Goal: Task Accomplishment & Management: Use online tool/utility

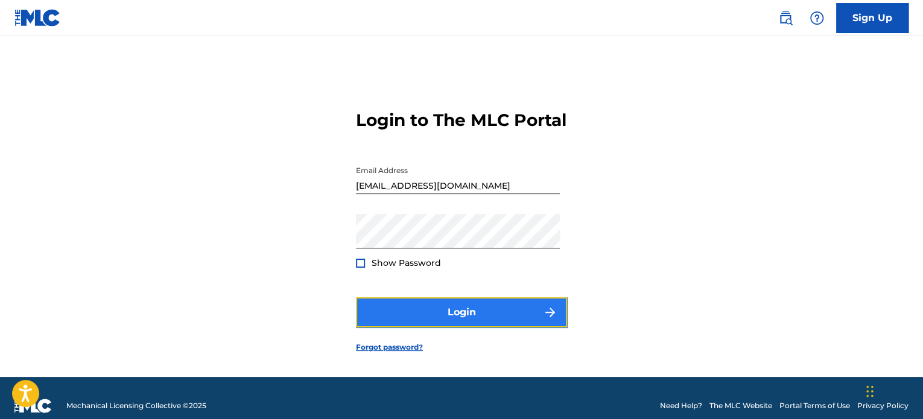
click at [458, 322] on button "Login" at bounding box center [461, 312] width 211 height 30
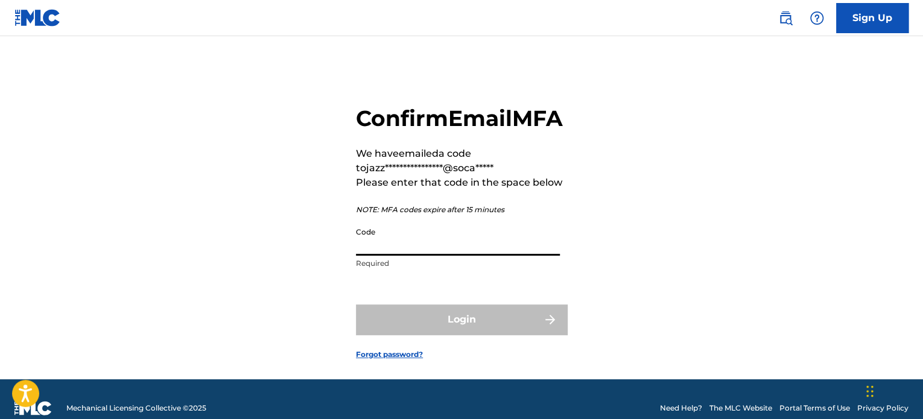
click at [404, 256] on input "Code" at bounding box center [458, 238] width 204 height 34
click at [607, 235] on div "**********" at bounding box center [461, 222] width 844 height 313
drag, startPoint x: 376, startPoint y: 274, endPoint x: 403, endPoint y: 268, distance: 27.8
click at [376, 256] on input "Code" at bounding box center [458, 238] width 204 height 34
click at [686, 260] on div "**********" at bounding box center [461, 222] width 844 height 313
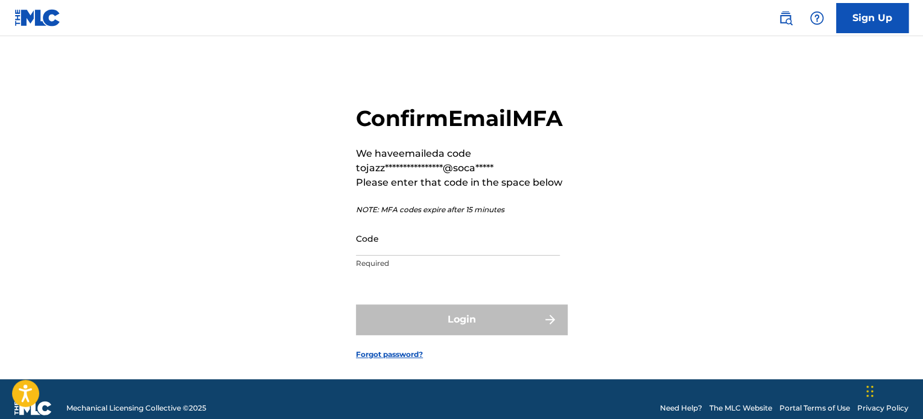
click at [110, 267] on div "**********" at bounding box center [461, 222] width 844 height 313
click at [404, 256] on input "Code" at bounding box center [458, 238] width 204 height 34
click at [619, 277] on div "**********" at bounding box center [461, 222] width 844 height 313
click at [463, 256] on input "Code" at bounding box center [458, 238] width 204 height 34
click at [700, 270] on div "**********" at bounding box center [461, 222] width 844 height 313
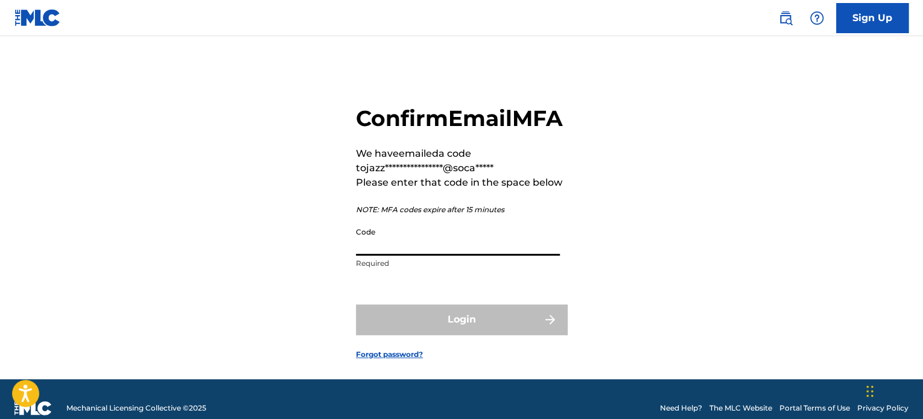
click at [400, 256] on input "Code" at bounding box center [458, 238] width 204 height 34
paste input "064989"
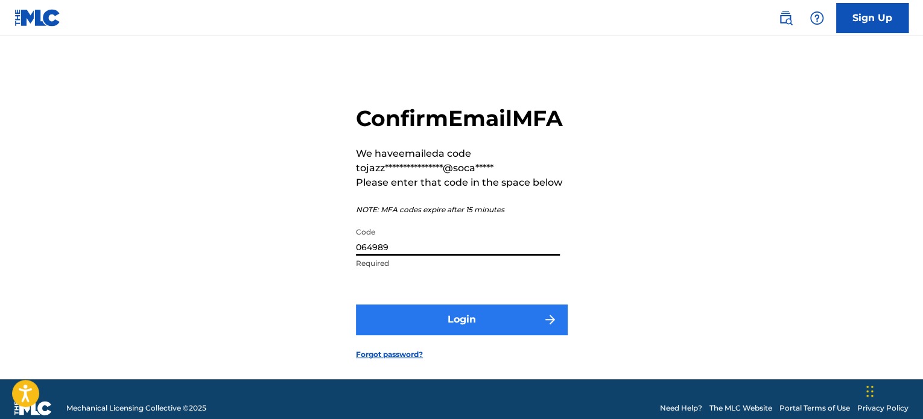
type input "064989"
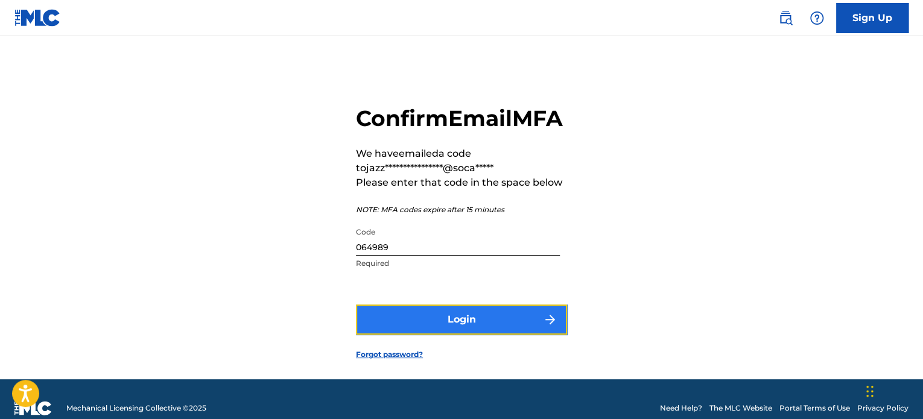
click at [459, 335] on button "Login" at bounding box center [461, 320] width 211 height 30
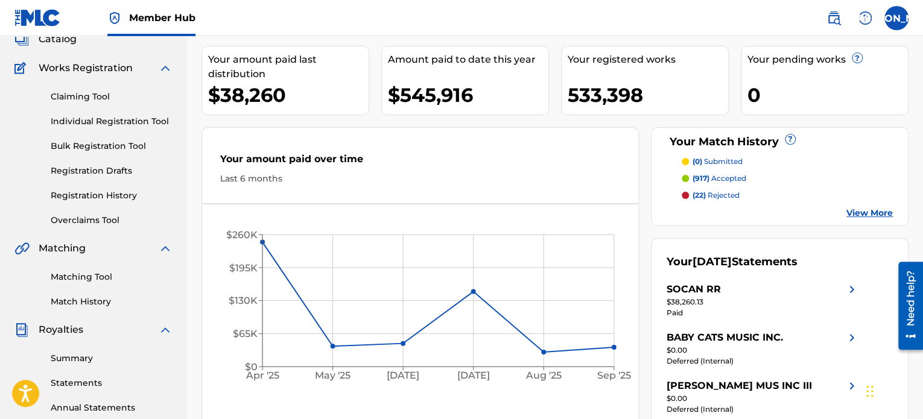
scroll to position [60, 0]
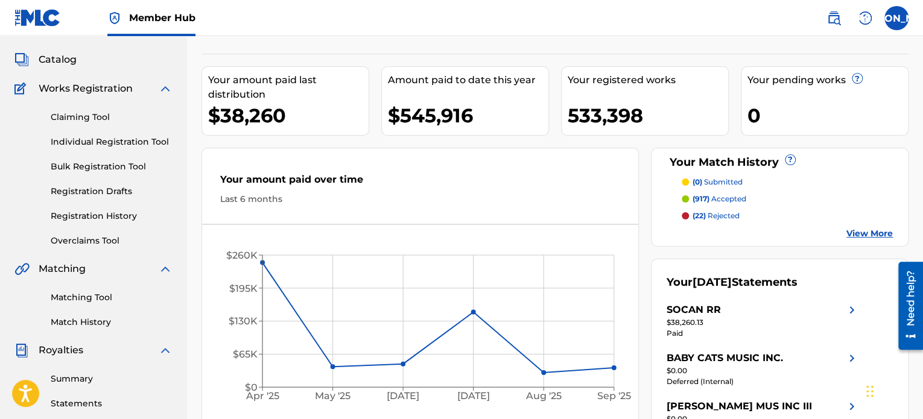
click at [93, 119] on link "Claiming Tool" at bounding box center [112, 117] width 122 height 13
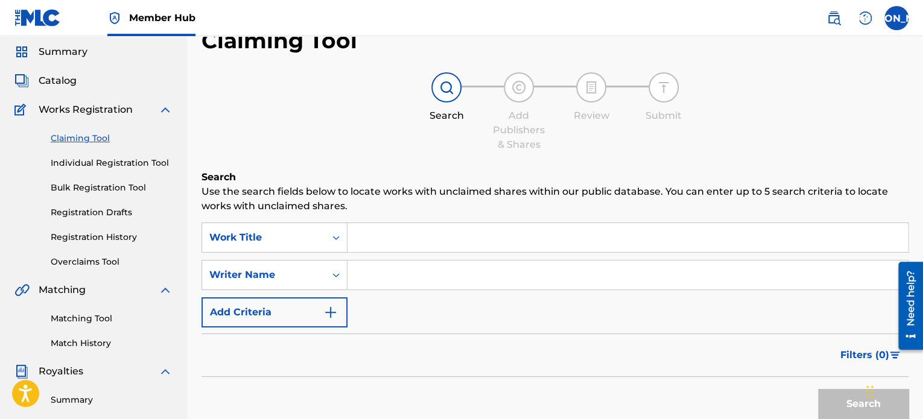
scroll to position [60, 0]
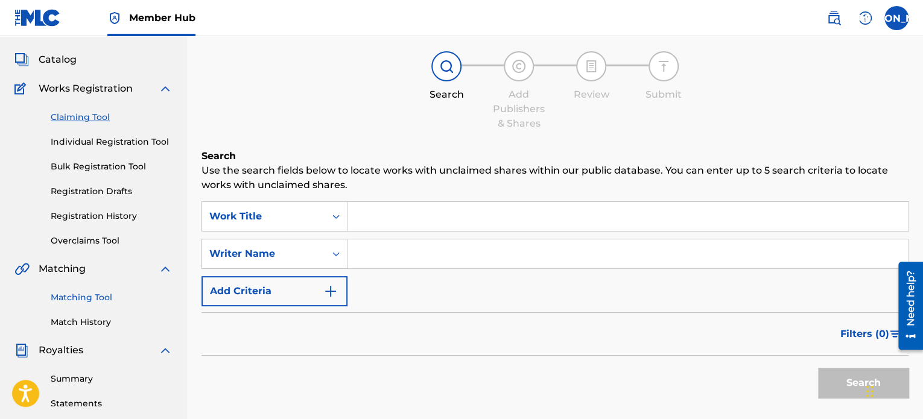
click at [86, 297] on link "Matching Tool" at bounding box center [112, 297] width 122 height 13
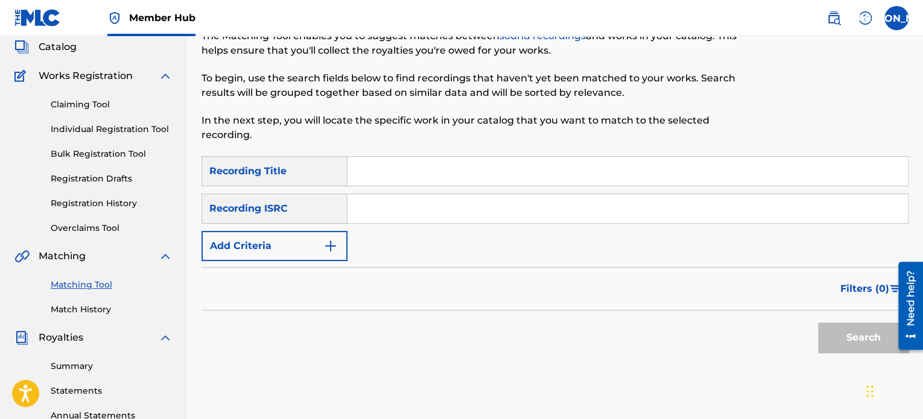
scroll to position [60, 0]
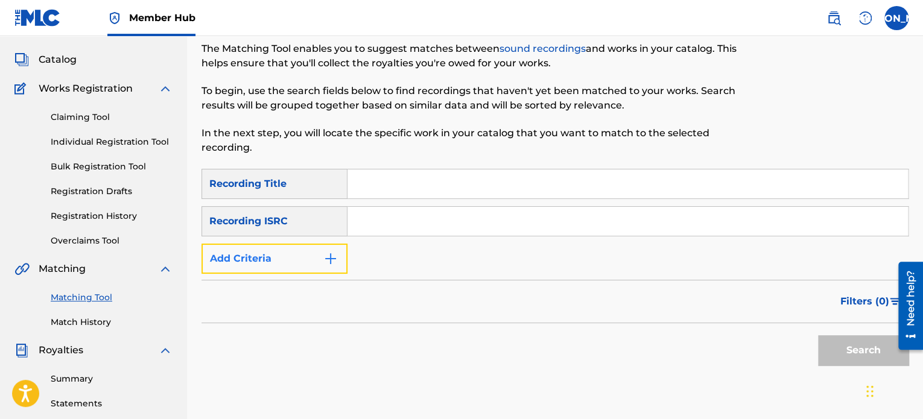
drag, startPoint x: 320, startPoint y: 262, endPoint x: 326, endPoint y: 285, distance: 23.0
click at [320, 262] on button "Add Criteria" at bounding box center [274, 259] width 146 height 30
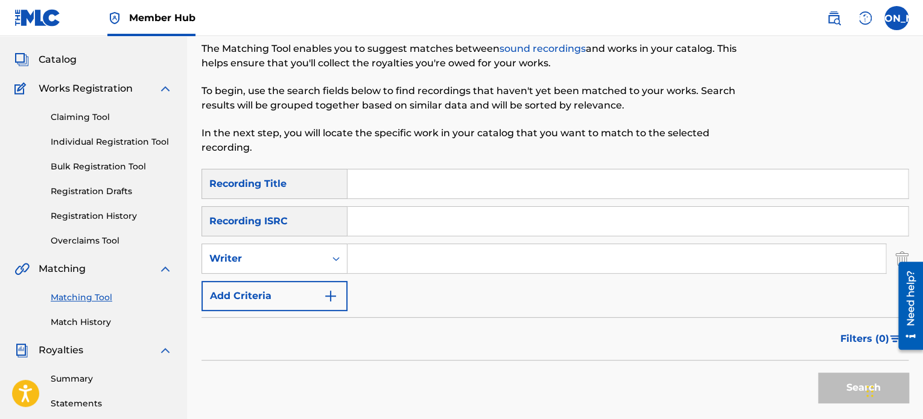
click at [391, 255] on input "Search Form" at bounding box center [616, 258] width 538 height 29
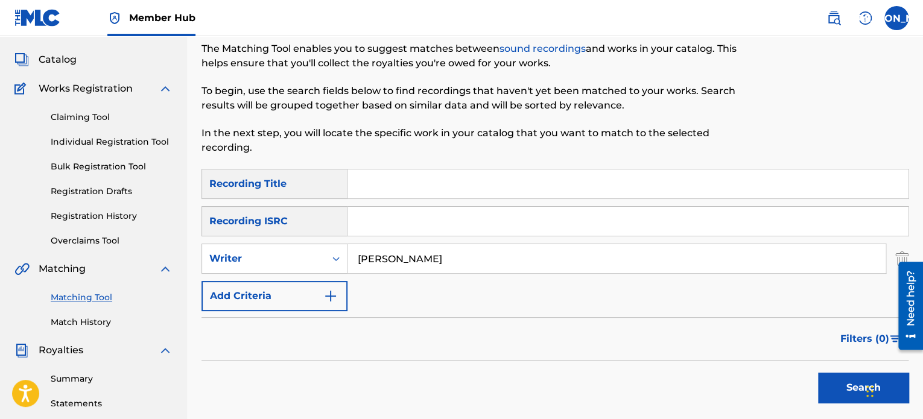
type input "[PERSON_NAME]"
click at [818, 373] on button "Search" at bounding box center [863, 388] width 90 height 30
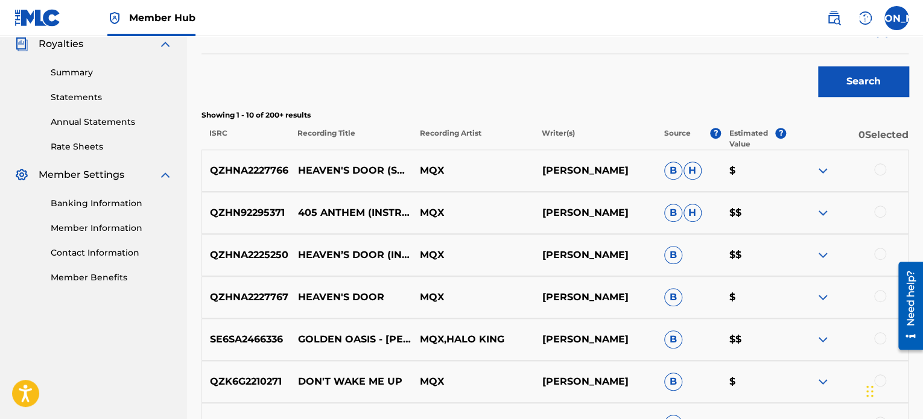
scroll to position [362, 0]
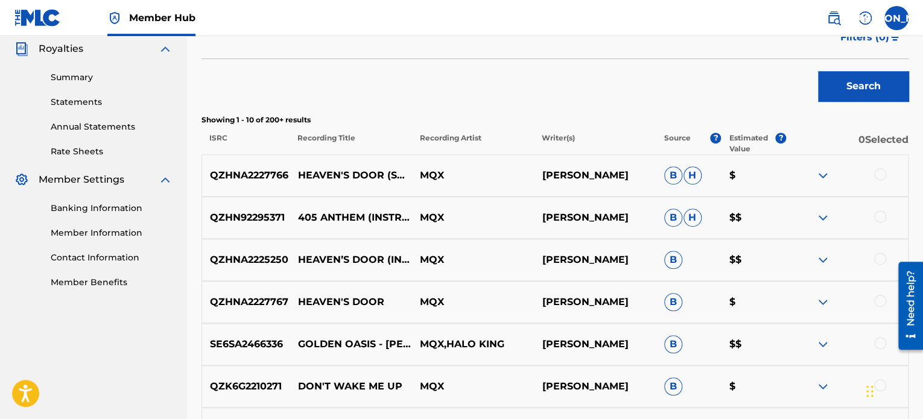
click at [824, 215] on img at bounding box center [823, 218] width 14 height 14
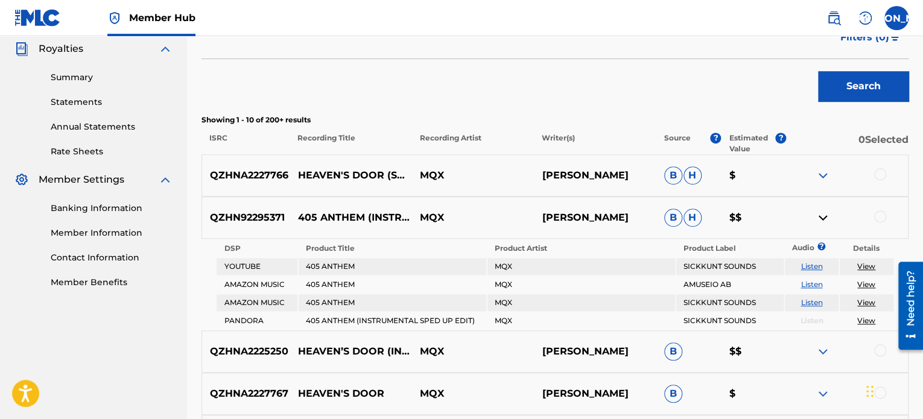
click at [819, 178] on img at bounding box center [823, 175] width 14 height 14
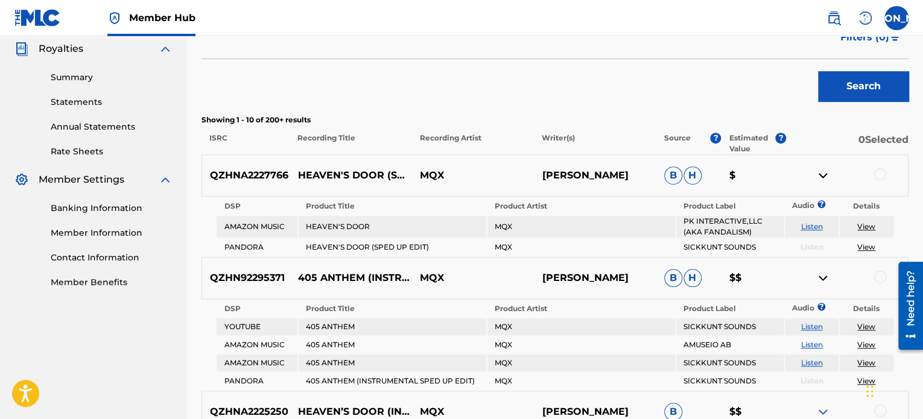
click at [885, 173] on div at bounding box center [880, 174] width 12 height 12
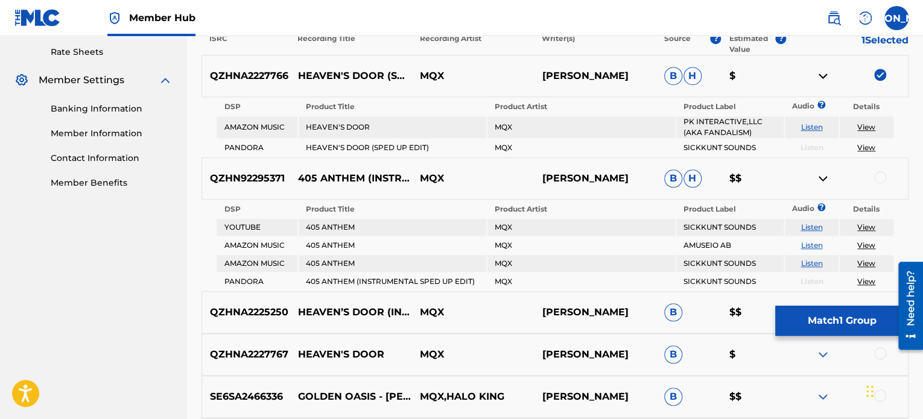
scroll to position [483, 0]
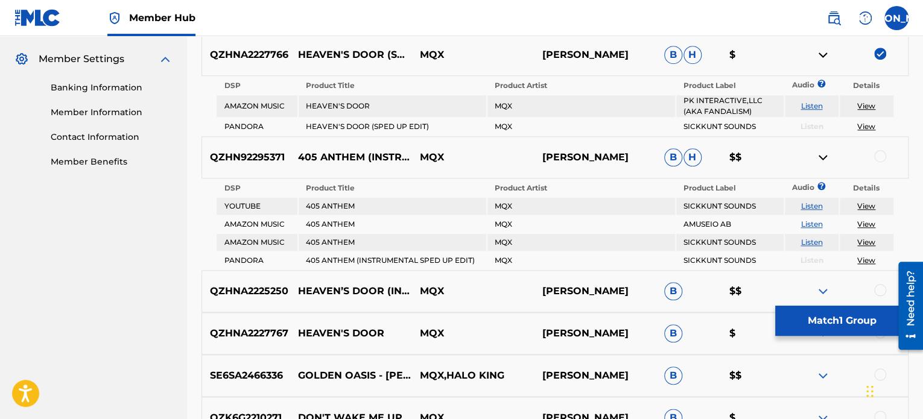
click at [880, 160] on div at bounding box center [880, 156] width 12 height 12
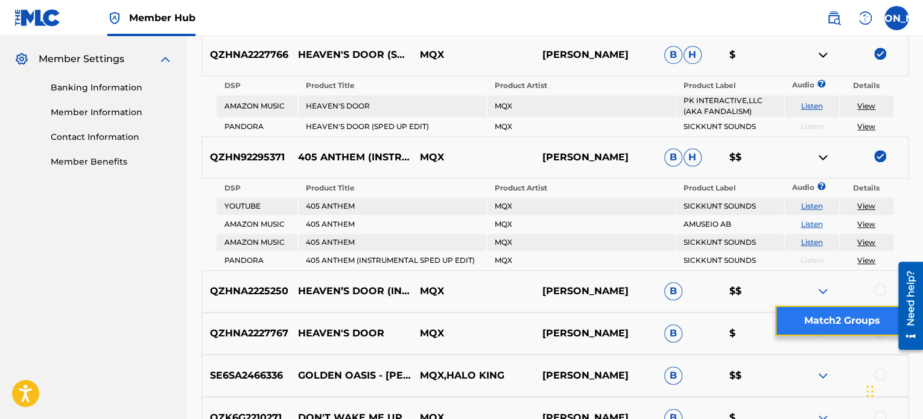
click at [827, 327] on button "Match 2 Groups" at bounding box center [841, 321] width 133 height 30
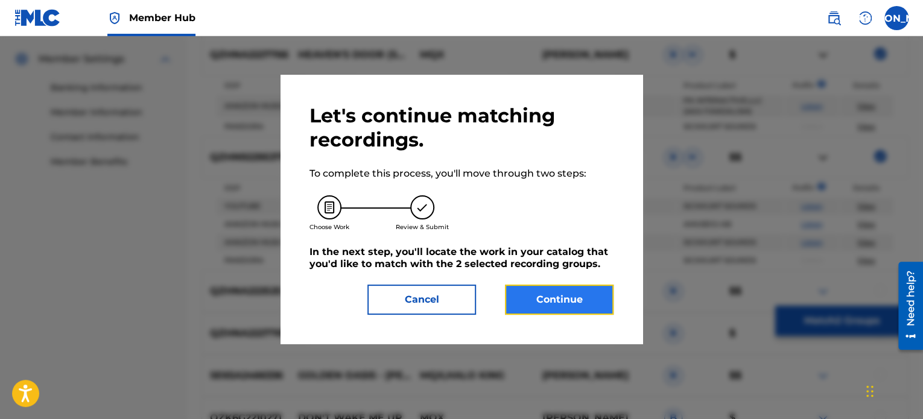
click at [540, 297] on button "Continue" at bounding box center [559, 300] width 109 height 30
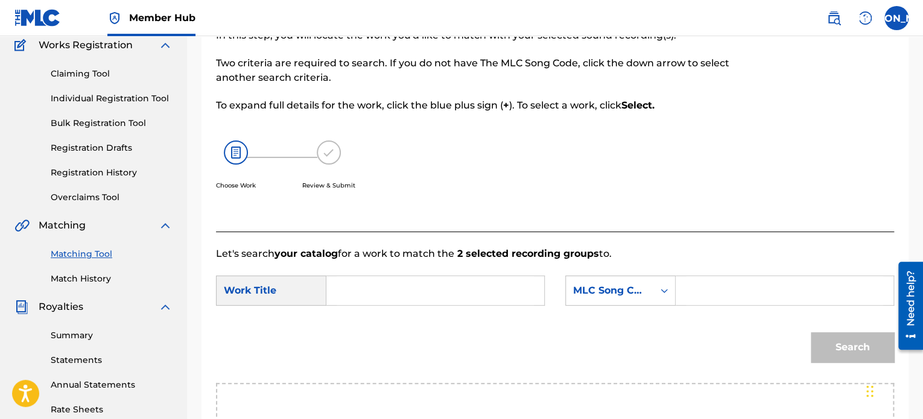
scroll to position [181, 0]
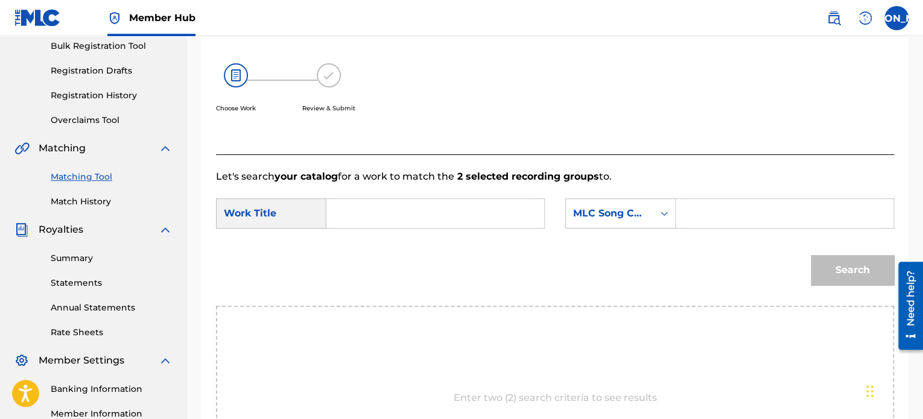
click at [408, 207] on input "Search Form" at bounding box center [435, 213] width 197 height 29
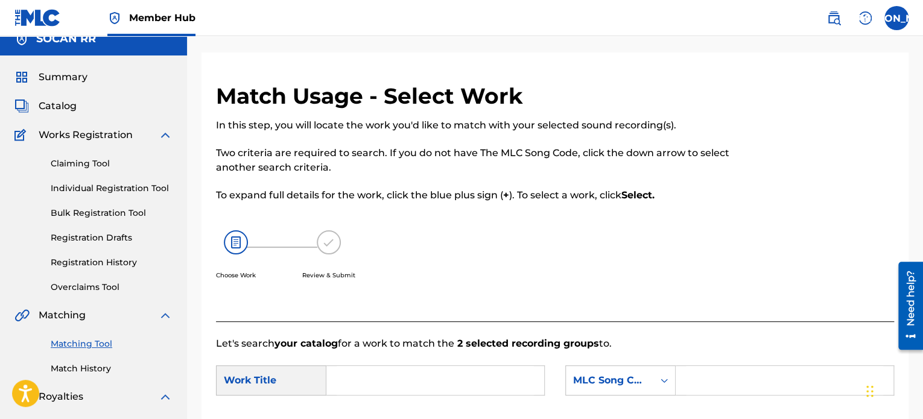
scroll to position [0, 0]
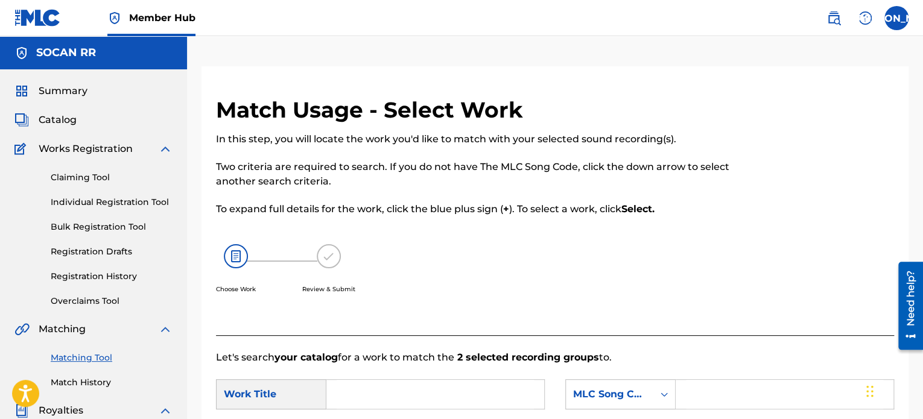
click at [601, 218] on div "In this step, you will locate the work you'd like to match with your selected s…" at bounding box center [477, 226] width 522 height 189
click at [451, 262] on div "Choose Work Review & Submit" at bounding box center [477, 276] width 522 height 92
click at [461, 283] on div "Choose Work Review & Submit" at bounding box center [477, 276] width 522 height 92
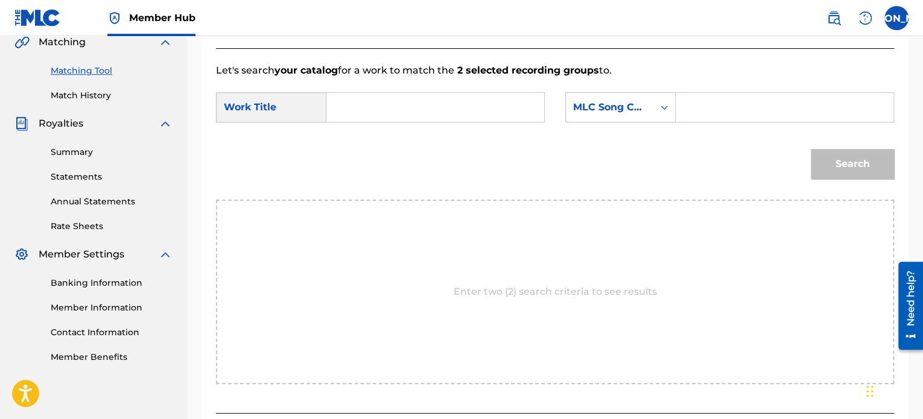
scroll to position [384, 0]
